Goal: Obtain resource: Obtain resource

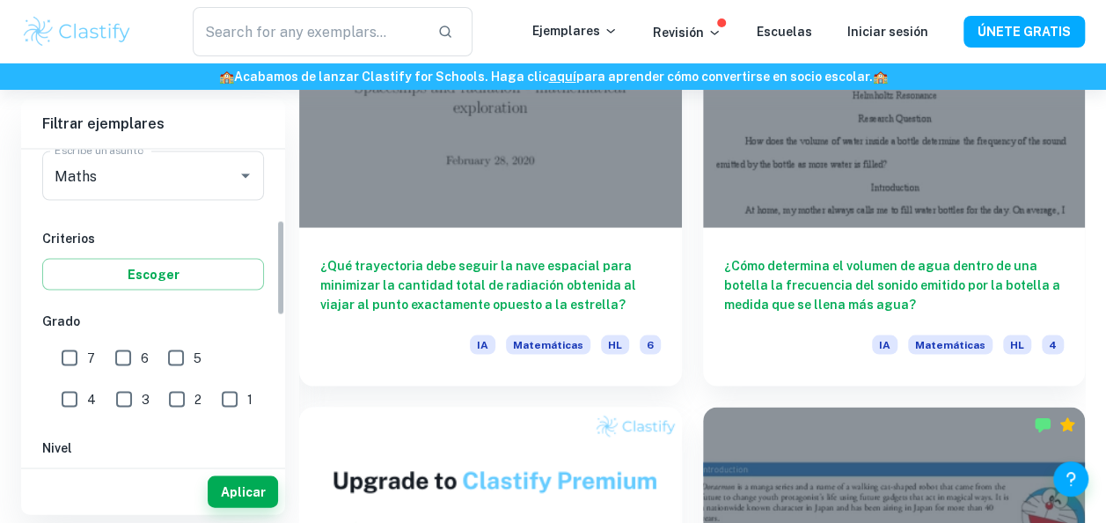
scroll to position [230, 0]
click at [69, 368] on input "7" at bounding box center [69, 357] width 35 height 35
checkbox input "true"
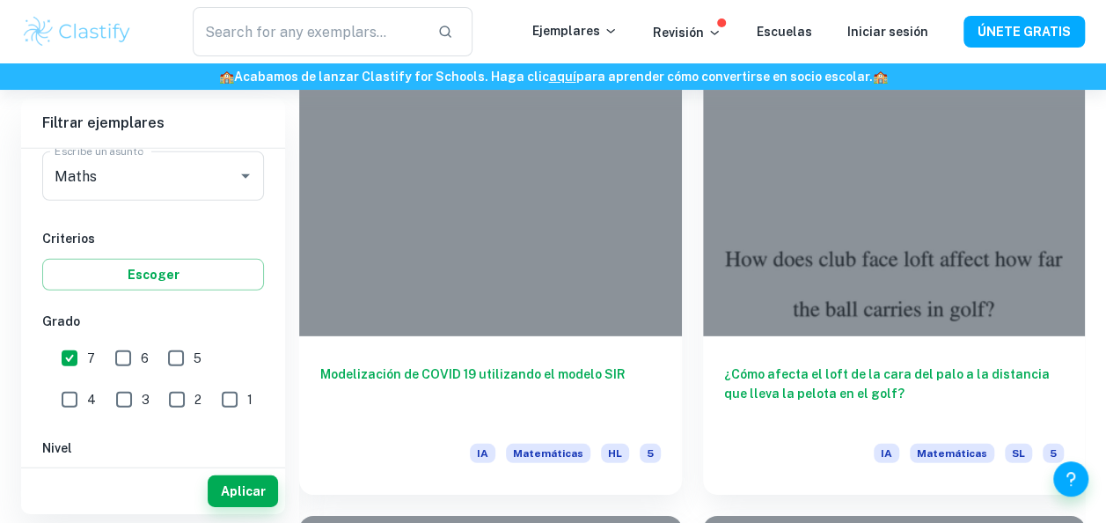
scroll to position [2407, 0]
click at [233, 497] on font "Aplicar" at bounding box center [243, 490] width 45 height 21
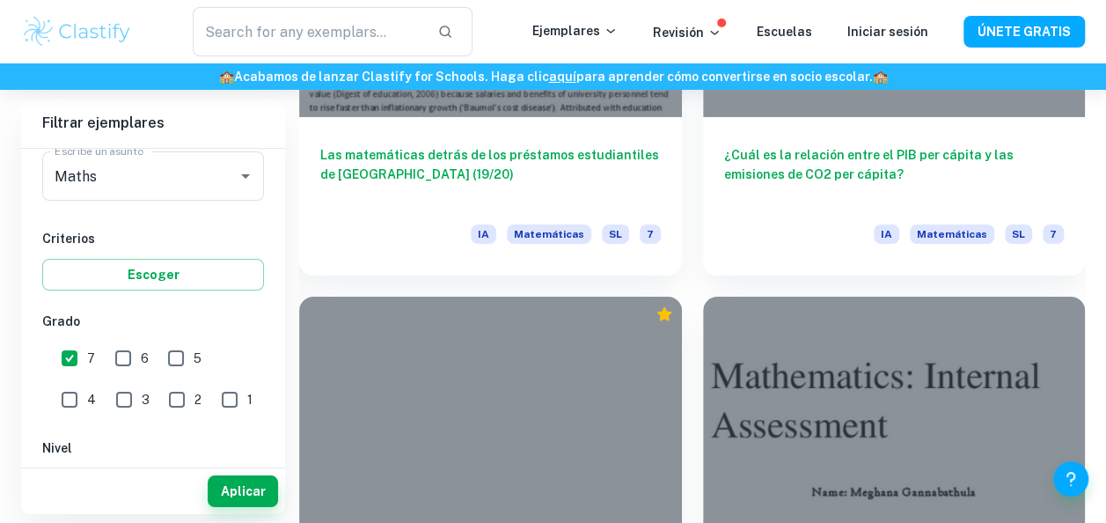
scroll to position [3092, 0]
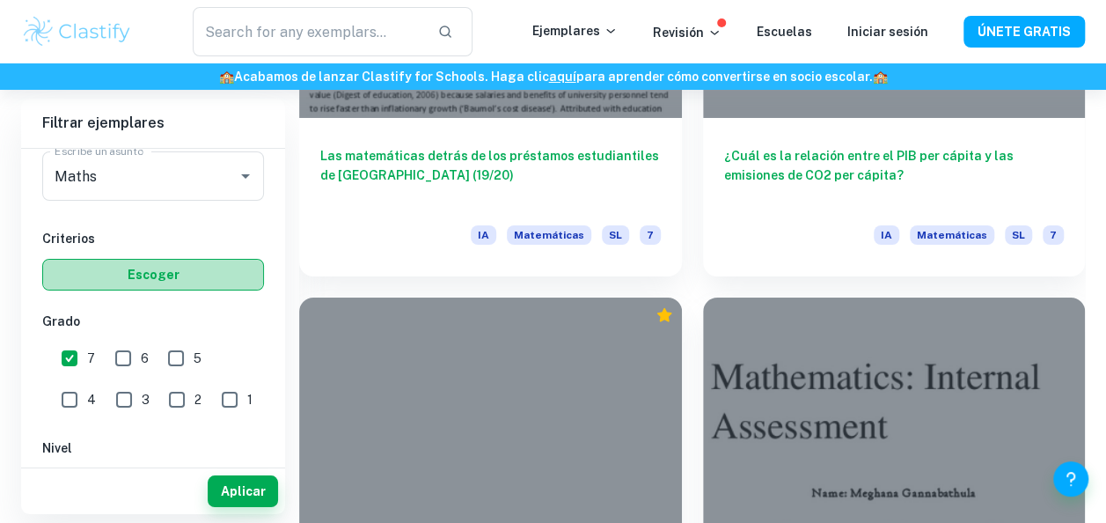
click at [180, 271] on button "Escoger" at bounding box center [153, 275] width 222 height 32
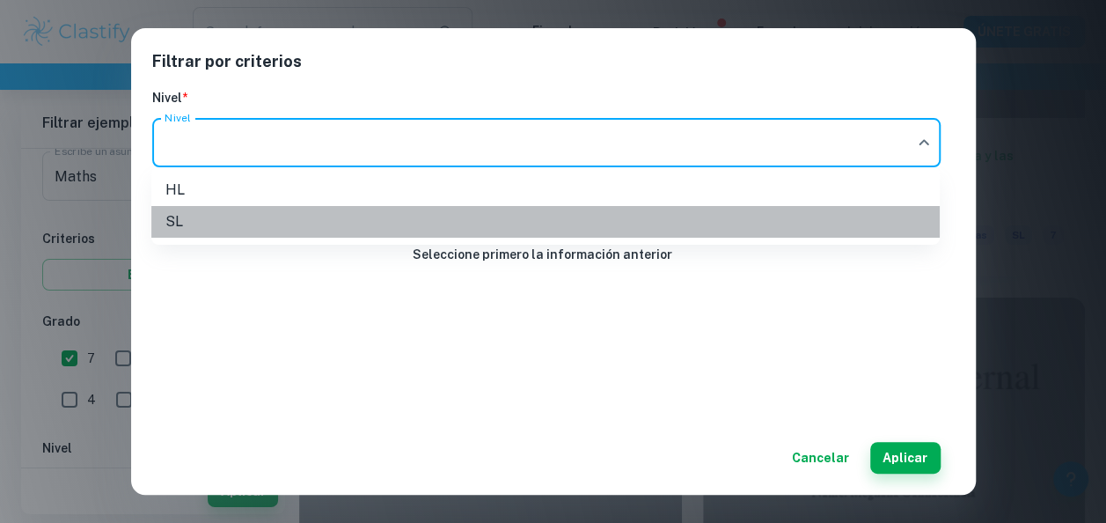
click at [174, 228] on font "SL" at bounding box center [174, 221] width 18 height 21
type input "SL"
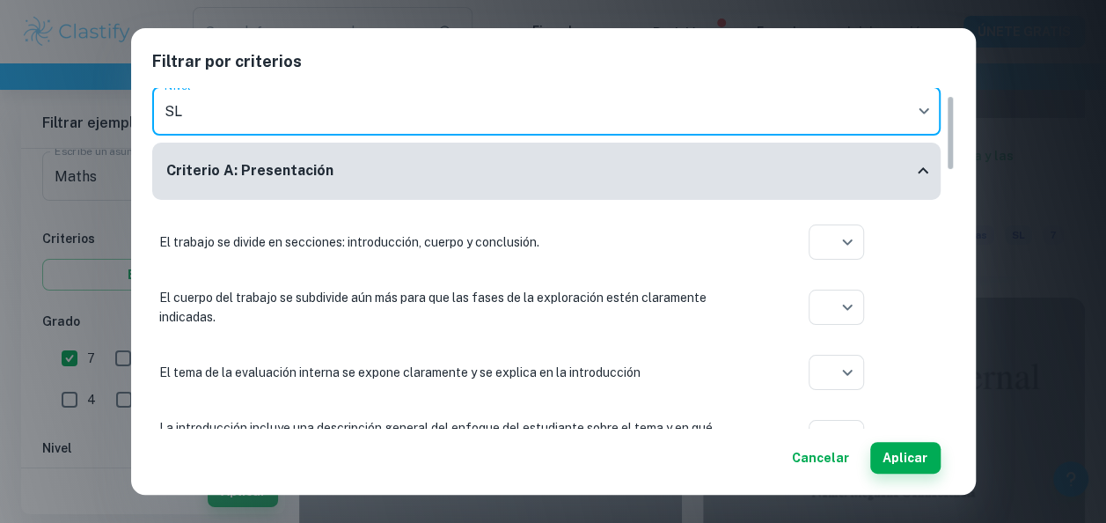
scroll to position [31, 0]
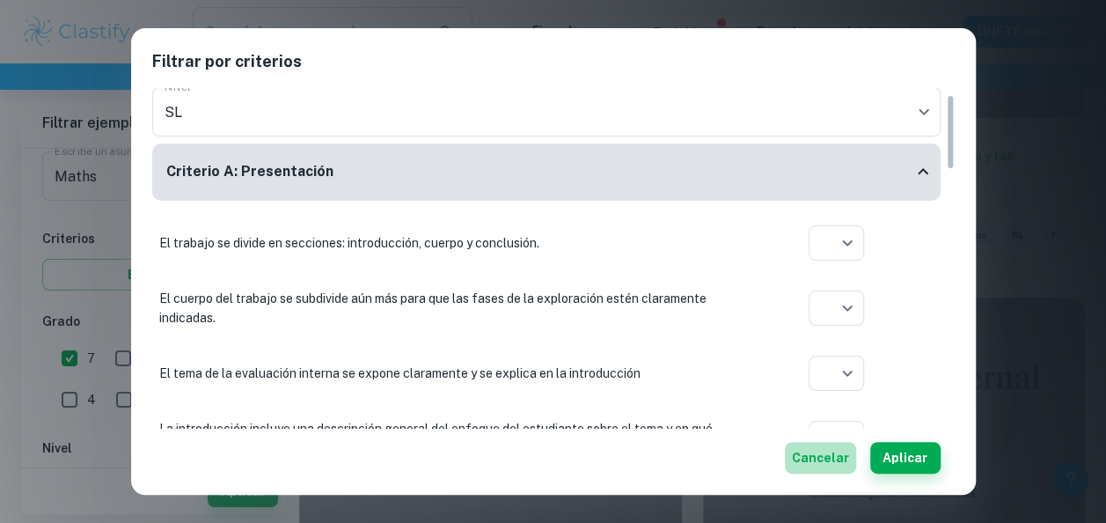
click at [830, 466] on font "Cancelar" at bounding box center [820, 457] width 57 height 21
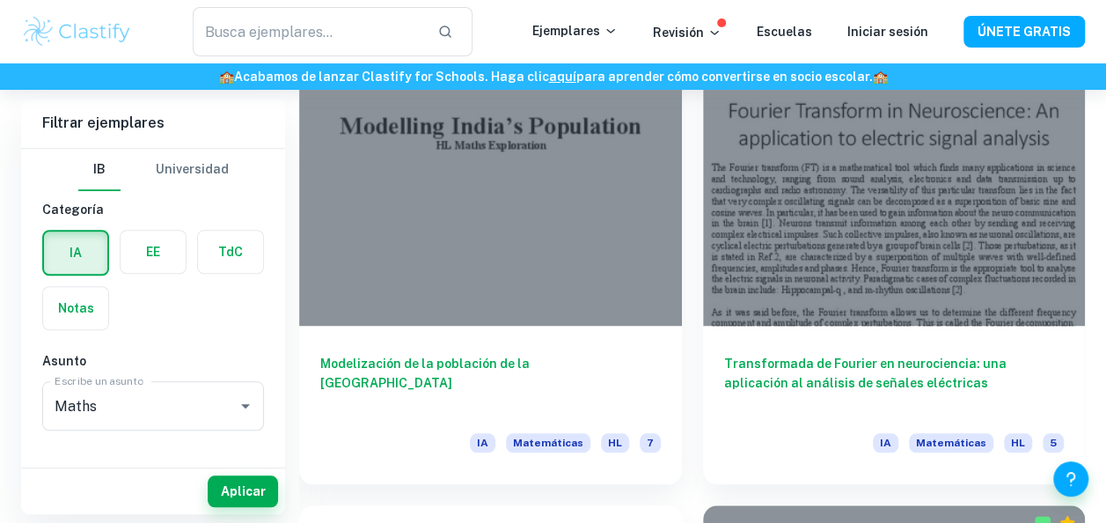
scroll to position [553, 0]
